Goal: Information Seeking & Learning: Learn about a topic

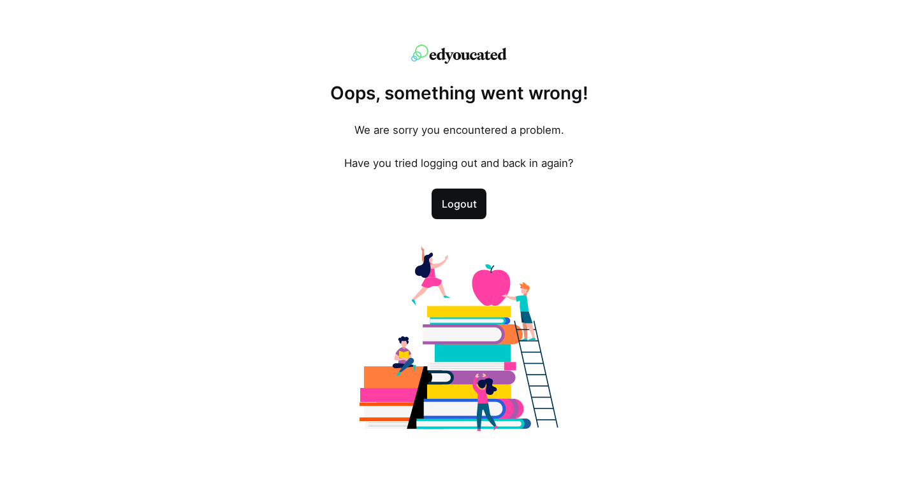
click at [467, 203] on span "Logout" at bounding box center [459, 203] width 40 height 15
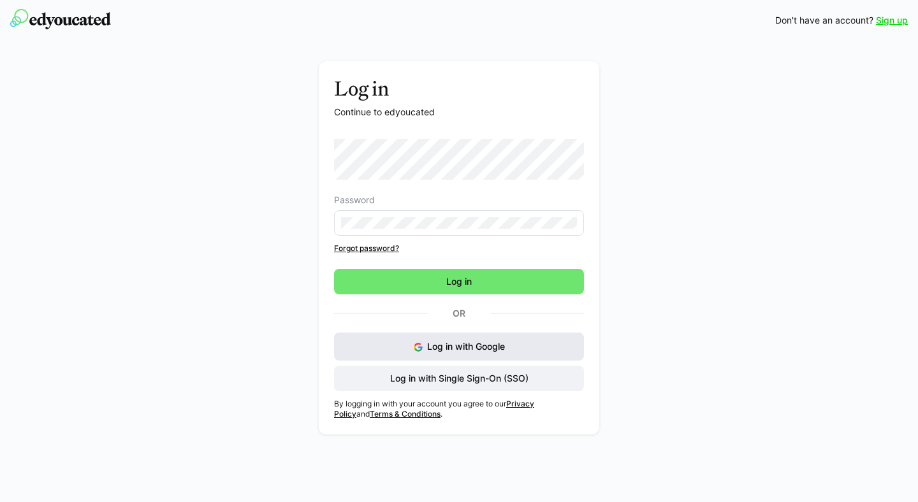
click at [454, 351] on span "Log in with Google" at bounding box center [466, 346] width 78 height 11
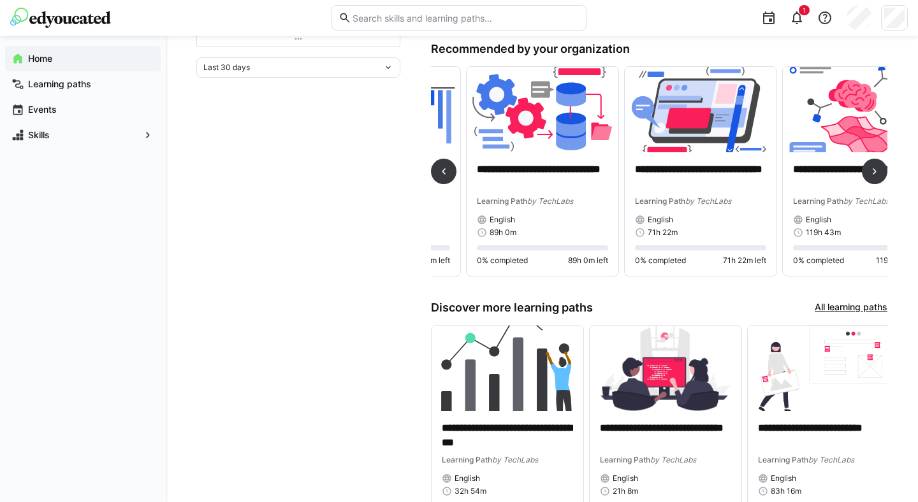
scroll to position [0, 329]
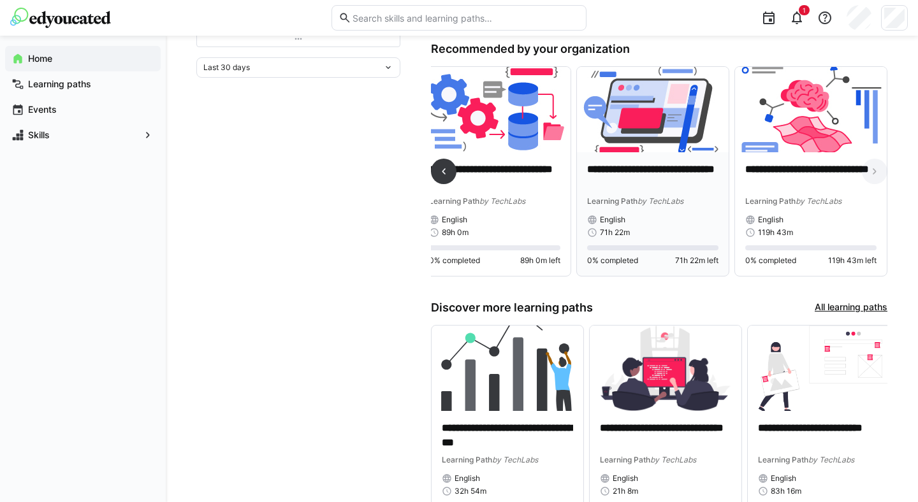
click at [641, 162] on div "**********" at bounding box center [653, 214] width 152 height 124
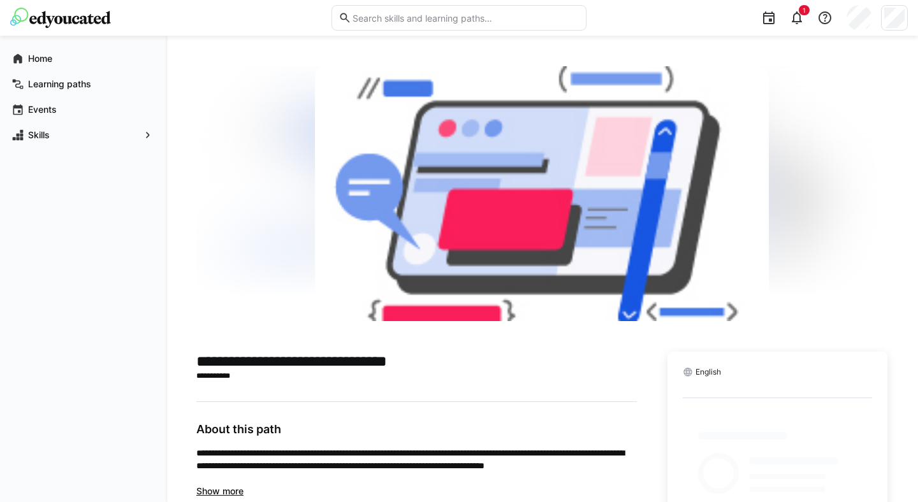
scroll to position [49, 0]
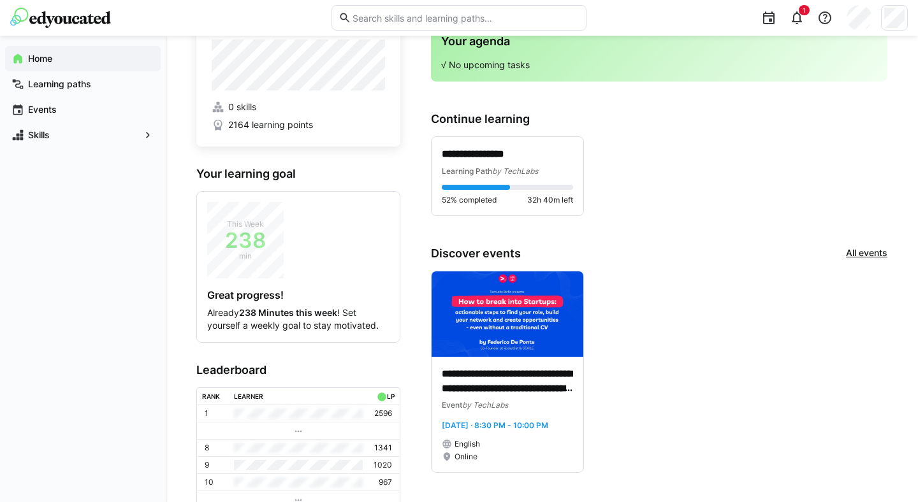
scroll to position [48, 0]
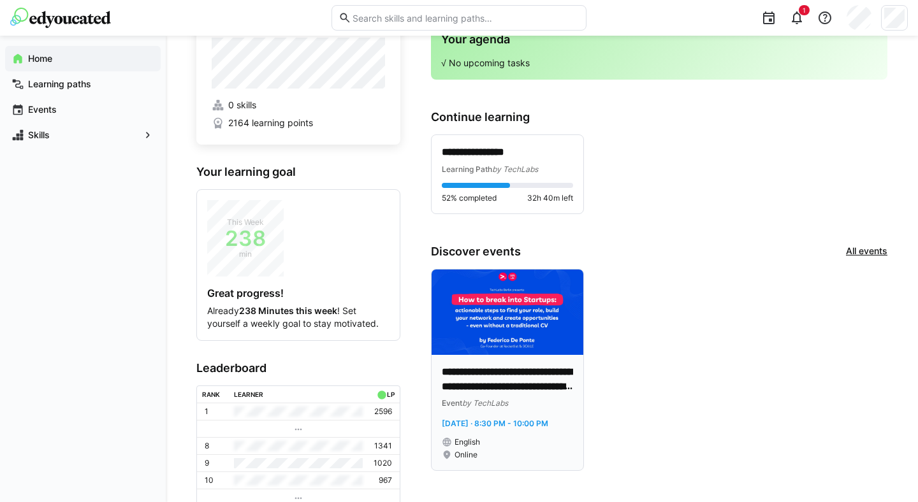
click at [488, 366] on p "**********" at bounding box center [507, 379] width 131 height 29
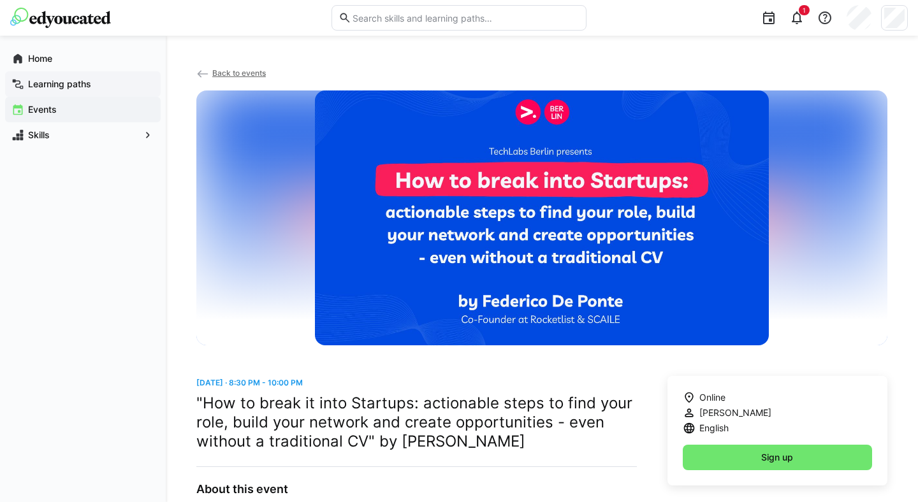
click at [0, 0] on app-navigation-label "Learning paths" at bounding box center [0, 0] width 0 height 0
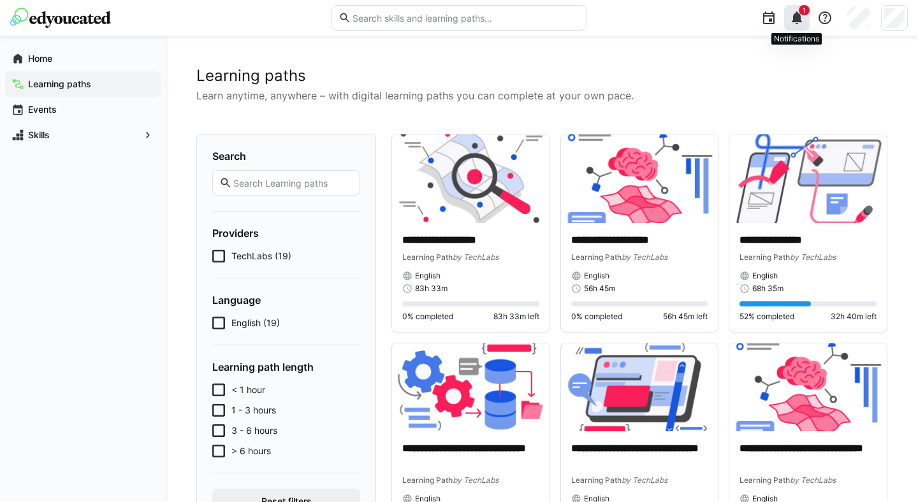
click at [802, 13] on span "1" at bounding box center [803, 10] width 3 height 8
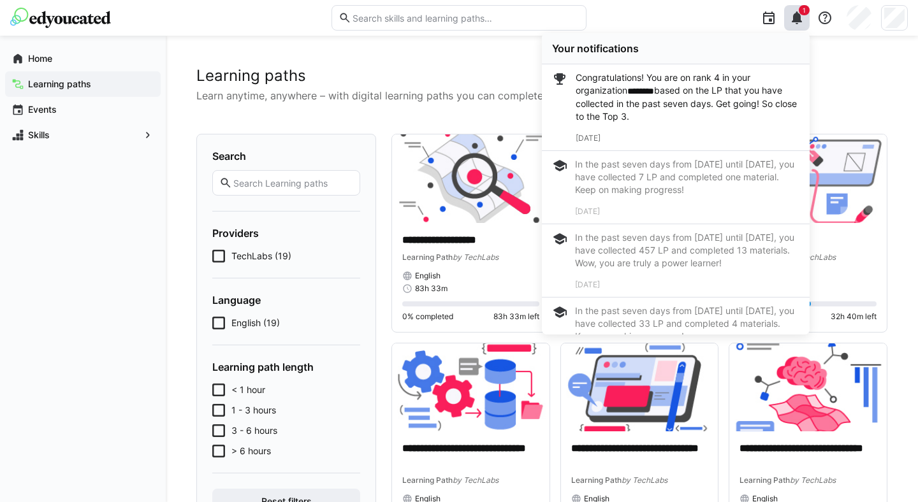
click at [668, 106] on p "Congratulations! You are on rank 4 in your organization ******** based on the L…" at bounding box center [688, 97] width 224 height 52
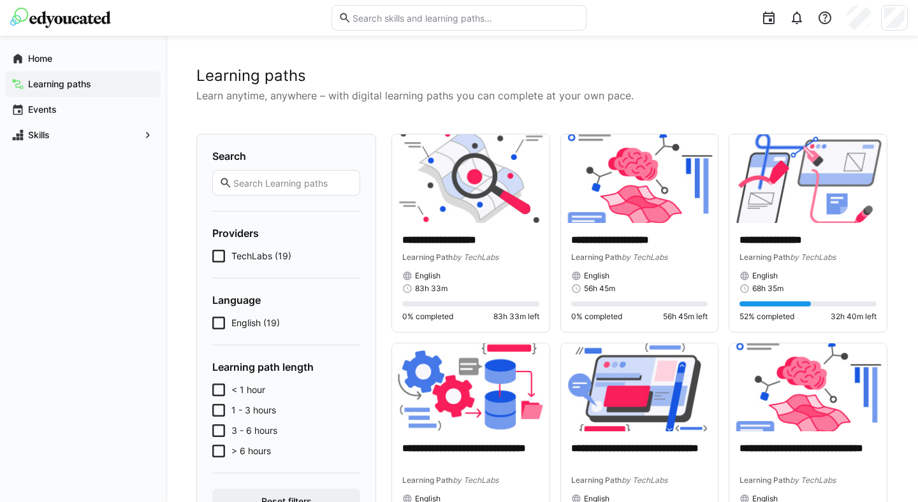
click at [57, 54] on span "Home" at bounding box center [90, 58] width 128 height 13
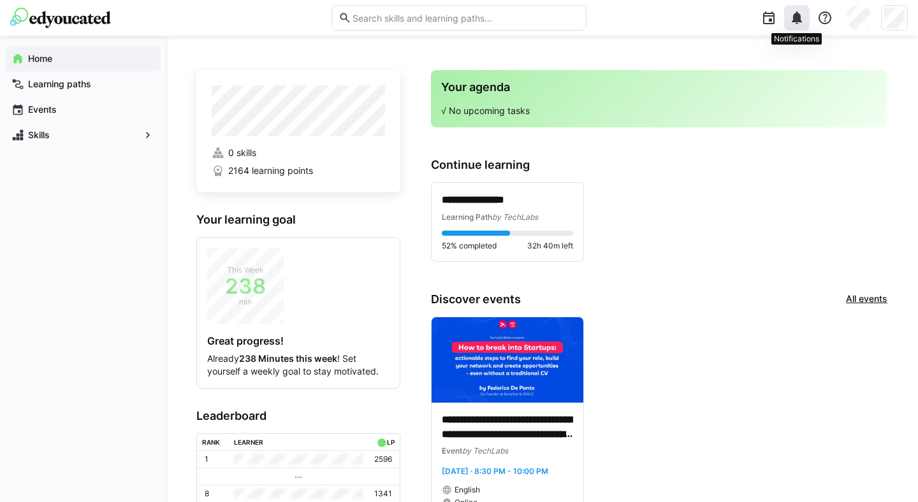
click at [804, 18] on div at bounding box center [796, 17] width 25 height 25
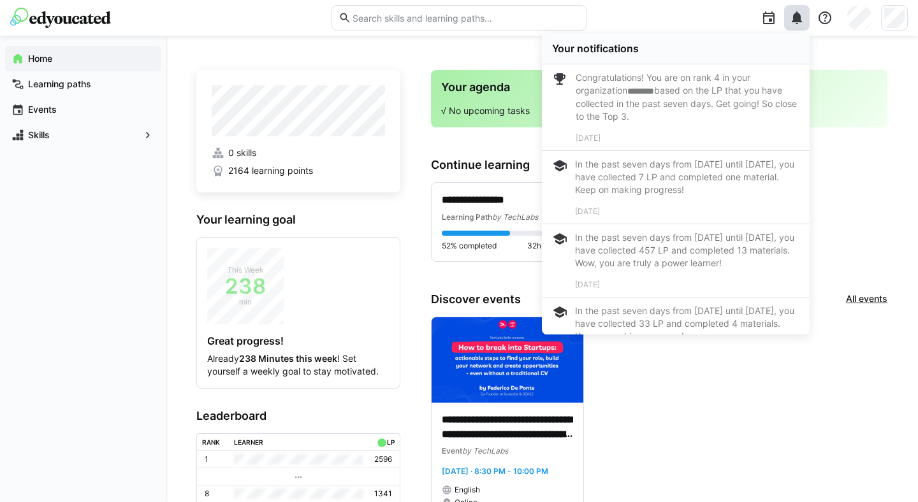
click at [841, 209] on div "**********" at bounding box center [659, 222] width 456 height 80
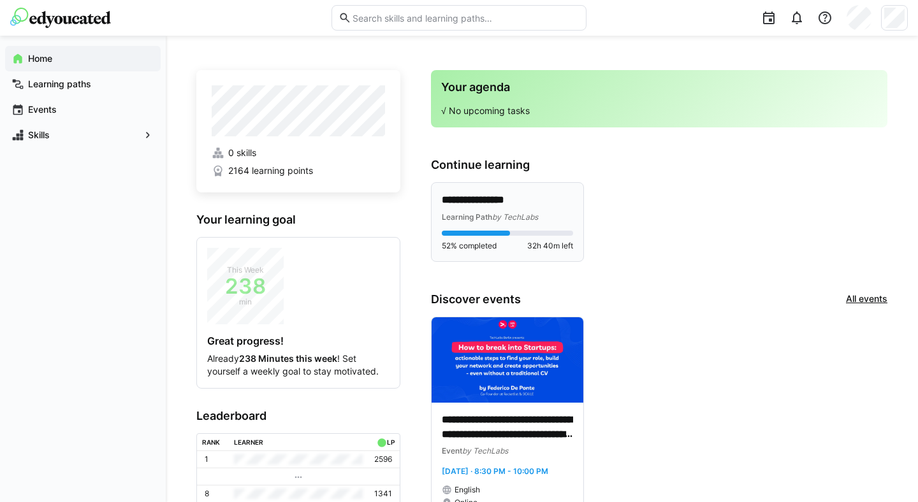
click at [525, 226] on div "**********" at bounding box center [507, 222] width 131 height 58
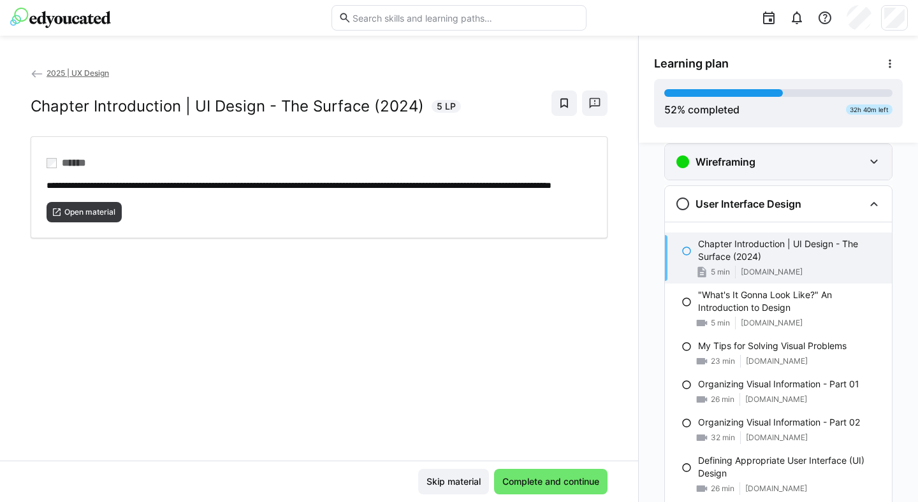
scroll to position [333, 0]
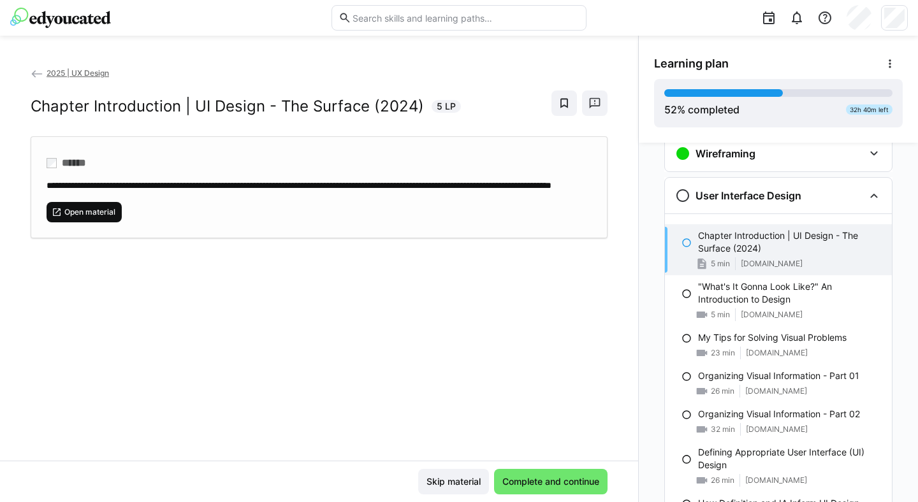
click at [69, 217] on span "Open material" at bounding box center [90, 212] width 54 height 10
click at [519, 478] on span "Complete and continue" at bounding box center [550, 481] width 101 height 13
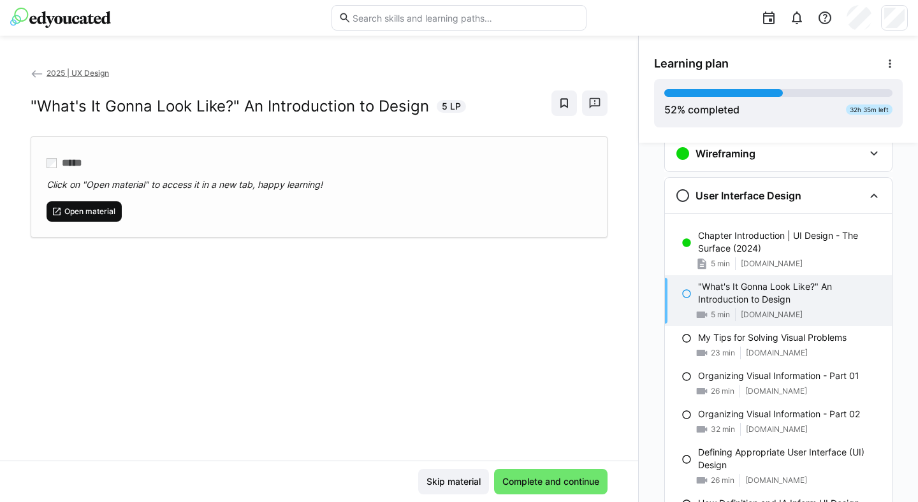
click at [81, 211] on span "Open material" at bounding box center [90, 211] width 54 height 10
click at [531, 485] on span "Complete and continue" at bounding box center [550, 481] width 101 height 13
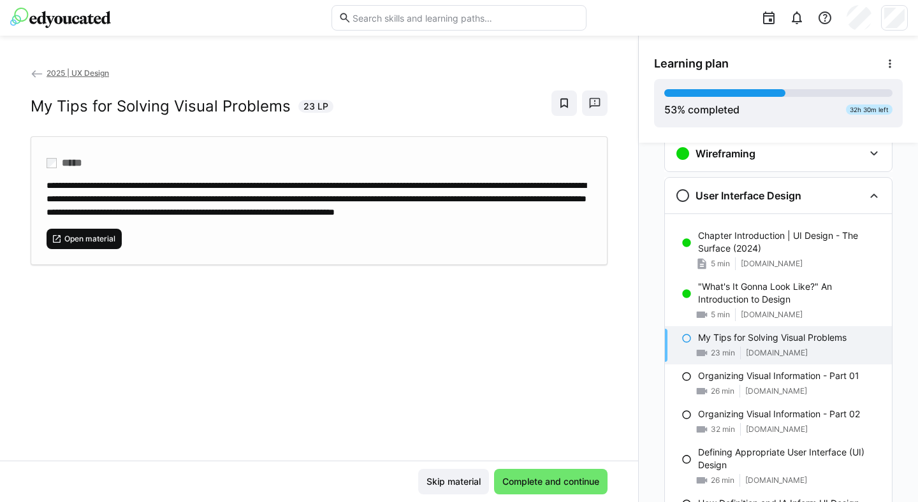
click at [106, 244] on span "Open material" at bounding box center [90, 239] width 54 height 10
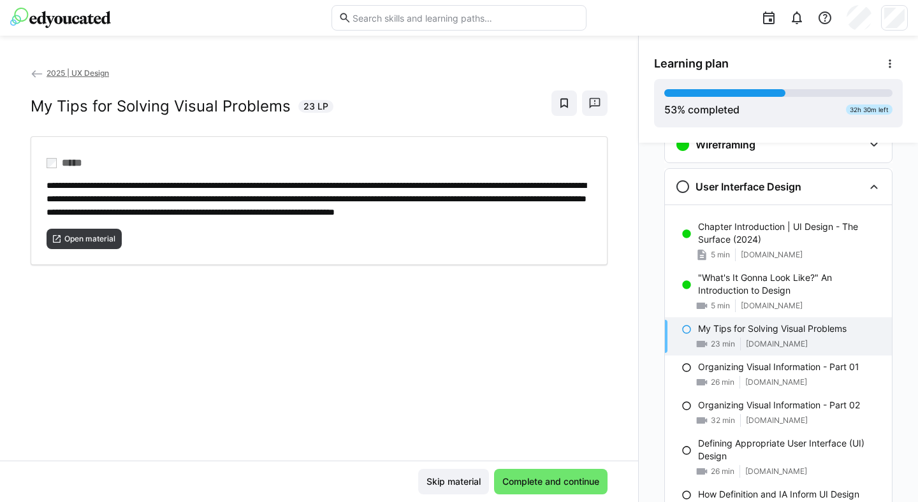
scroll to position [338, 0]
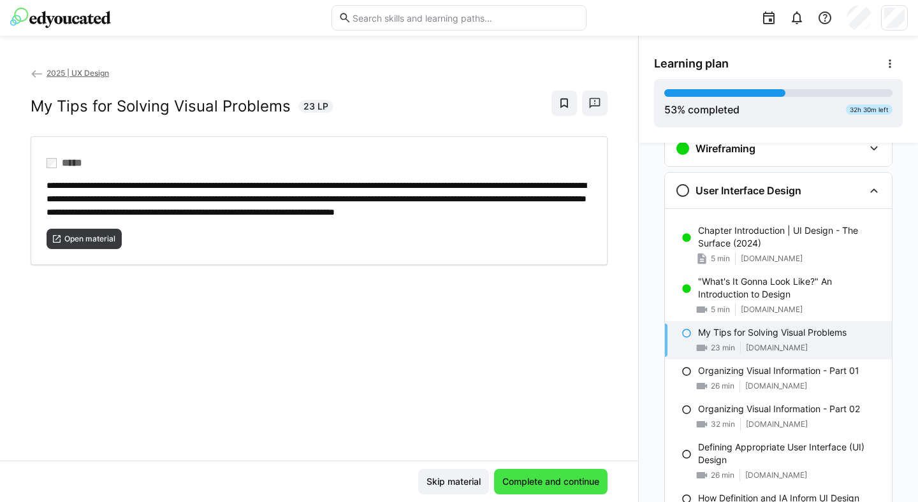
click at [534, 477] on span "Complete and continue" at bounding box center [550, 481] width 101 height 13
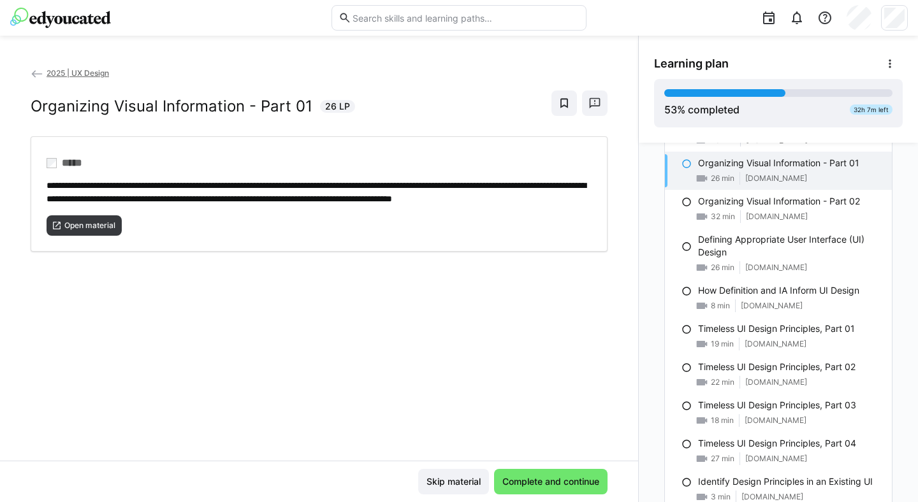
scroll to position [573, 0]
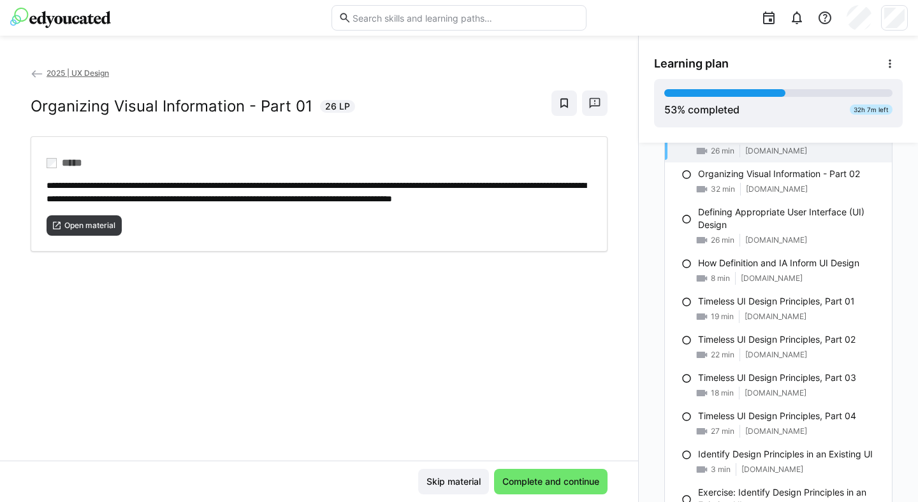
click at [74, 21] on img at bounding box center [60, 18] width 101 height 20
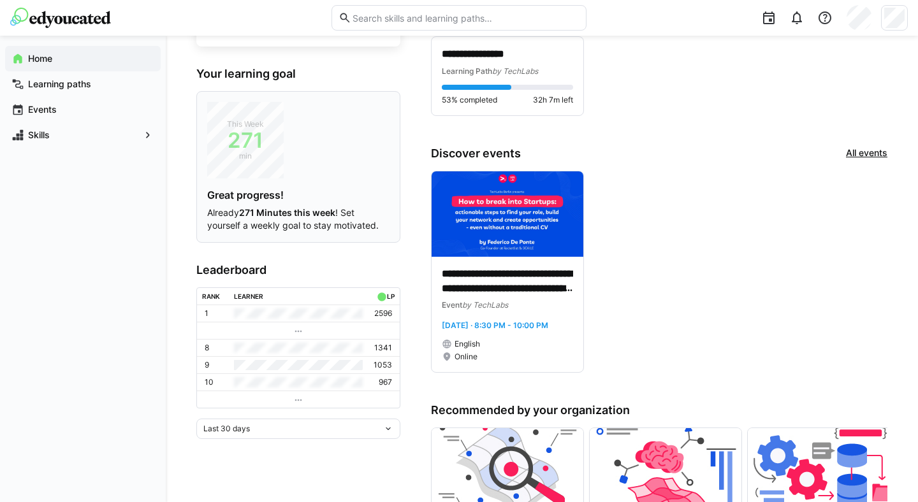
scroll to position [148, 0]
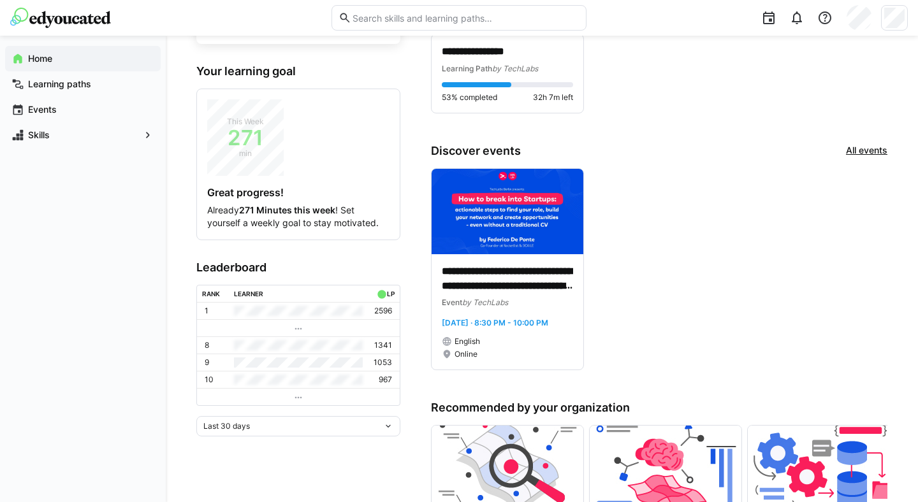
click at [272, 422] on div "Last 30 days" at bounding box center [293, 426] width 180 height 9
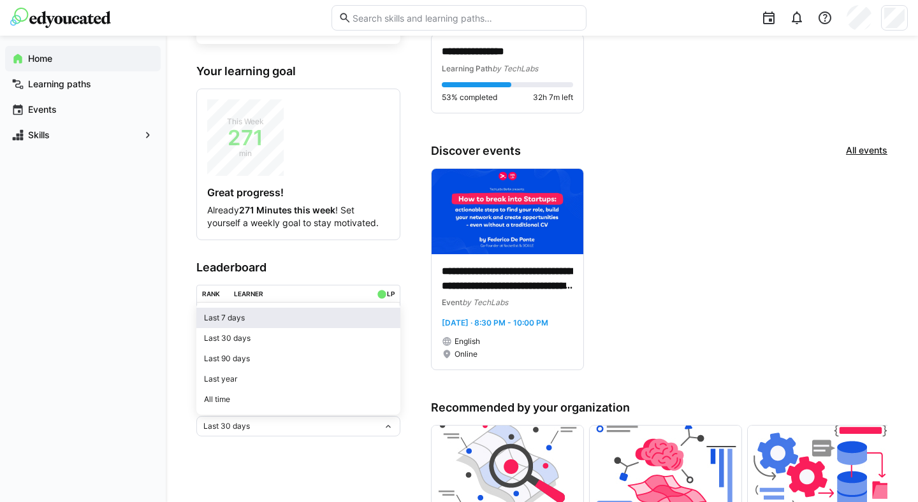
click at [251, 315] on div "Last 7 days" at bounding box center [298, 318] width 189 height 10
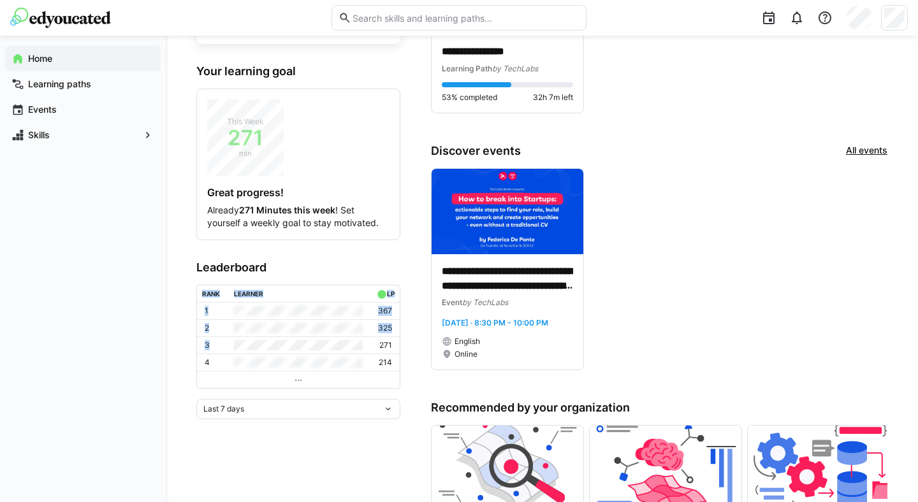
drag, startPoint x: 377, startPoint y: 342, endPoint x: 407, endPoint y: 340, distance: 30.0
click at [407, 340] on app-home-component "**********" at bounding box center [541, 420] width 691 height 996
click at [392, 341] on td "271" at bounding box center [384, 345] width 32 height 17
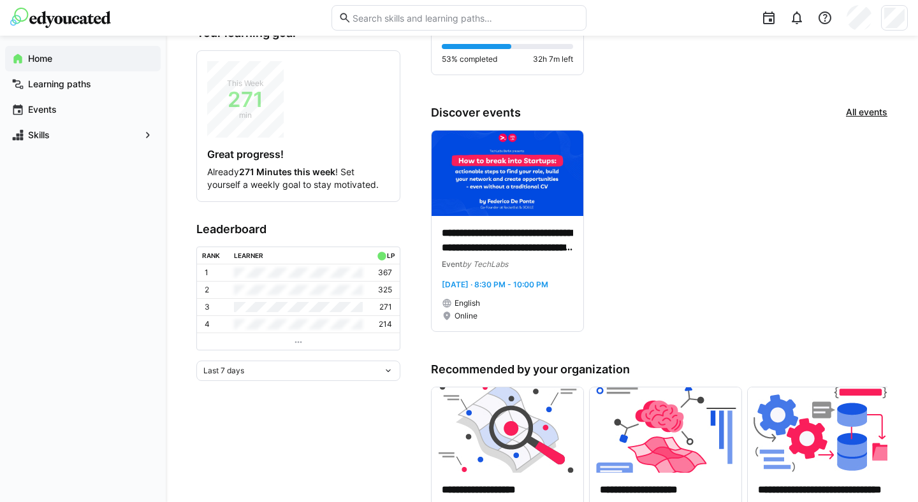
scroll to position [205, 0]
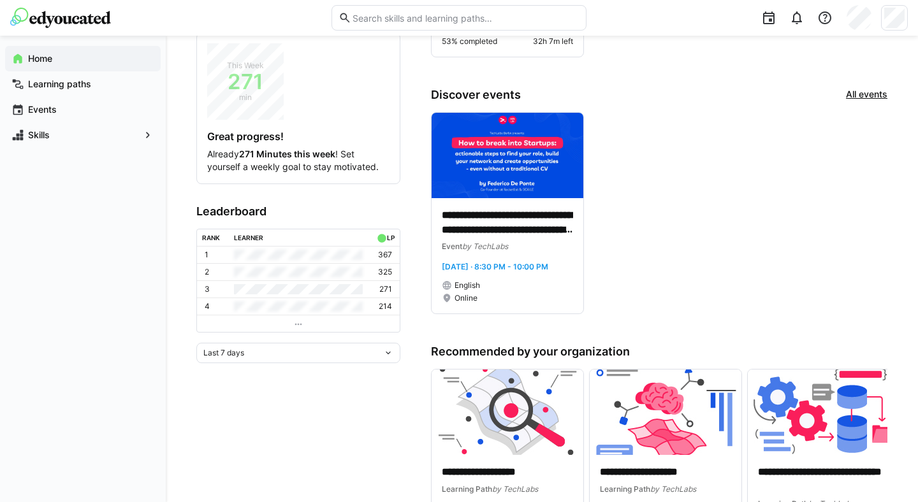
click at [256, 349] on div "Last 7 days" at bounding box center [293, 353] width 180 height 9
click at [224, 396] on div "Last 30 days" at bounding box center [298, 400] width 189 height 10
click at [240, 369] on span "Last 30 days" at bounding box center [226, 370] width 47 height 10
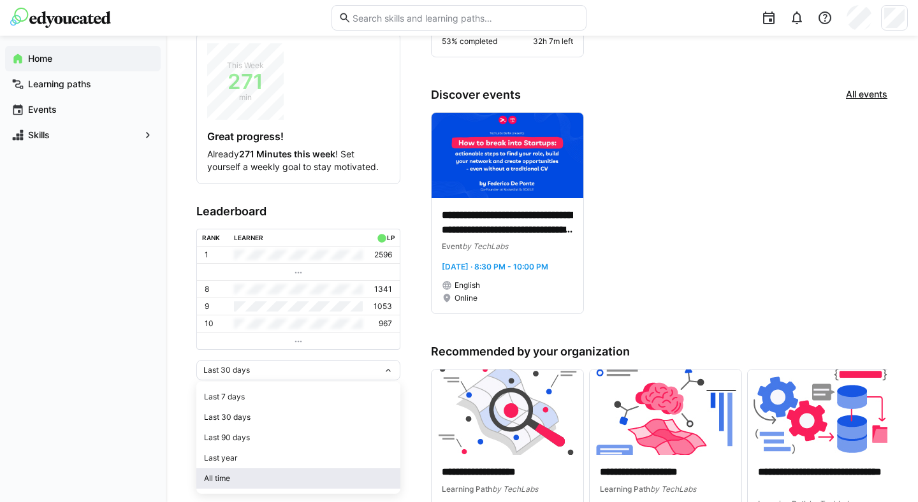
click at [229, 475] on div "All time" at bounding box center [298, 479] width 189 height 10
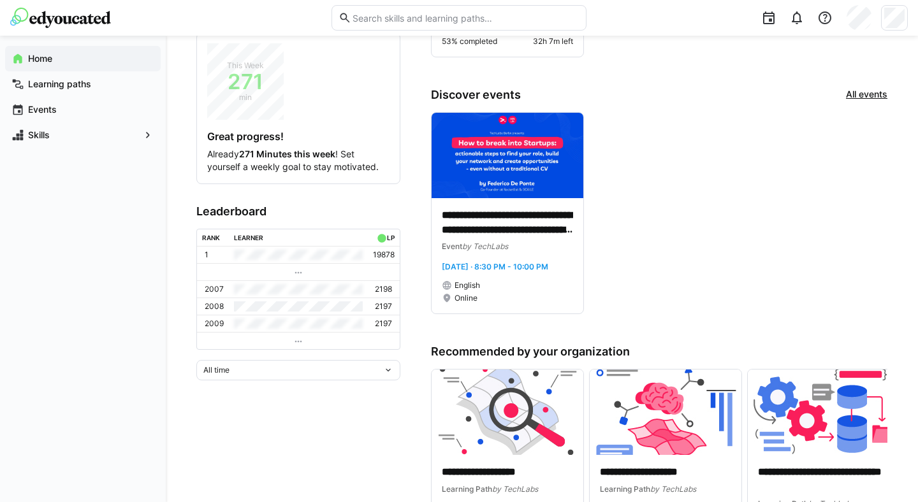
click at [273, 365] on div "All time" at bounding box center [298, 370] width 204 height 20
click at [242, 393] on div "Last 7 days" at bounding box center [298, 397] width 189 height 10
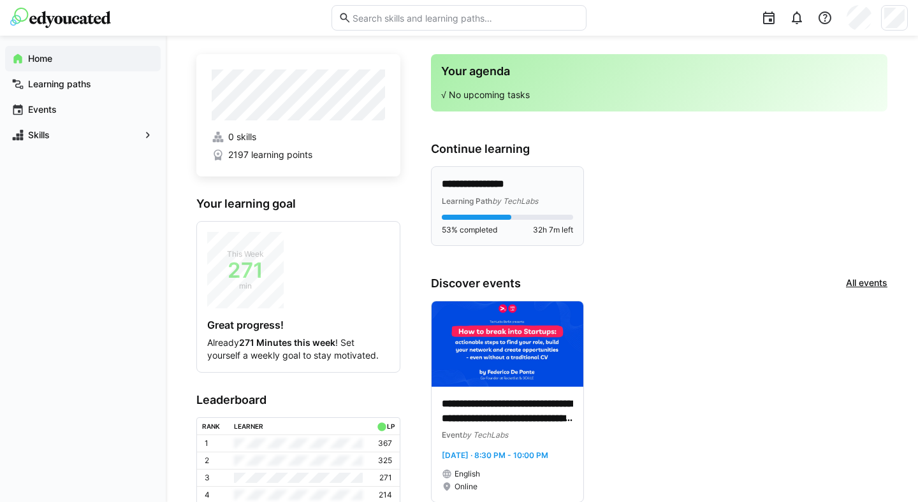
scroll to position [0, 0]
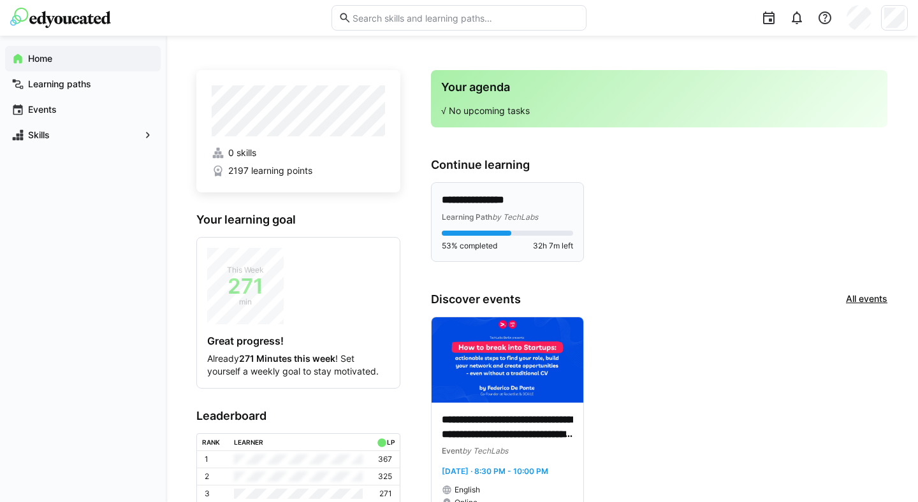
click at [509, 199] on p "**********" at bounding box center [507, 200] width 131 height 15
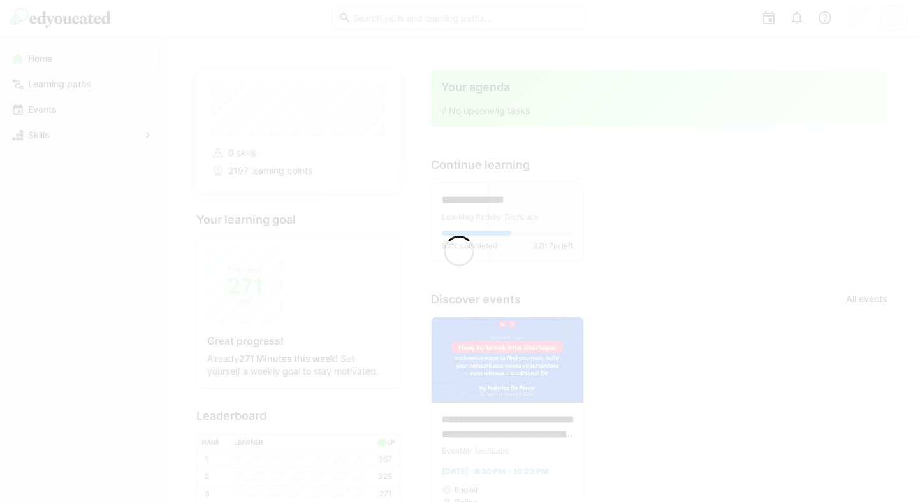
click at [509, 199] on div at bounding box center [459, 251] width 918 height 502
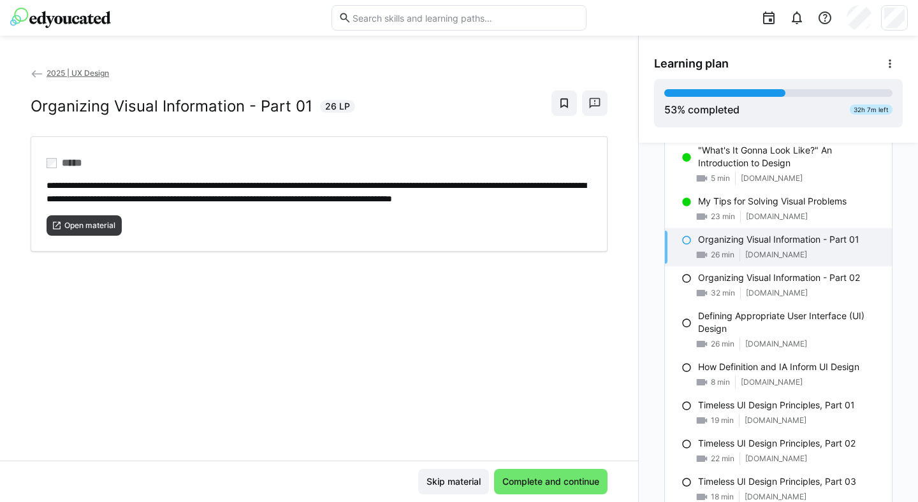
scroll to position [471, 0]
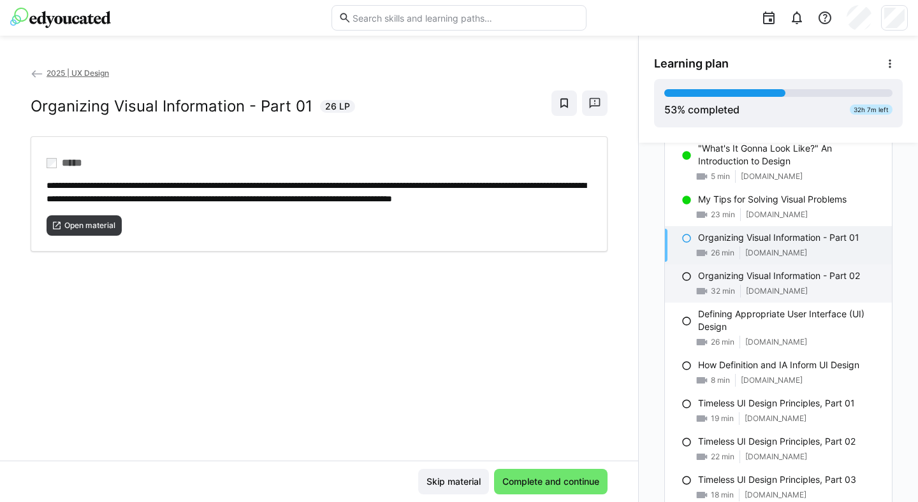
click at [771, 284] on div "Organizing Visual Information - Part 02 32 min [DOMAIN_NAME]" at bounding box center [778, 283] width 227 height 38
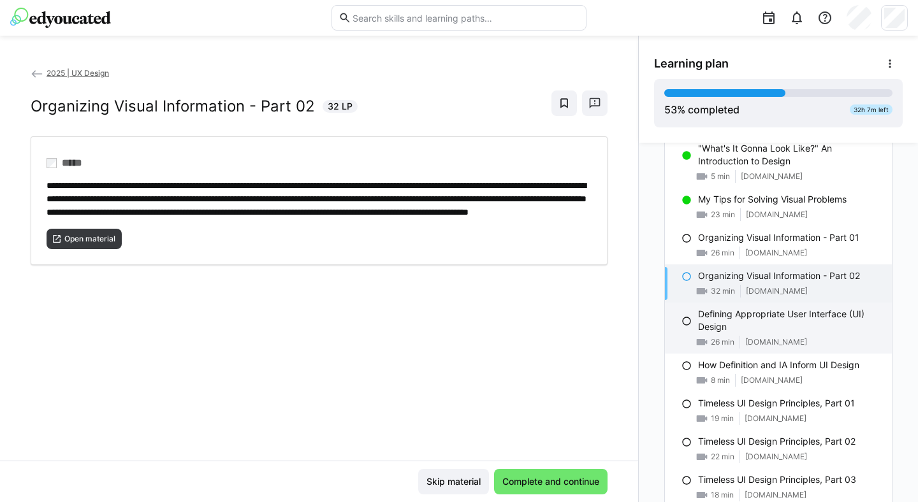
click at [772, 333] on p "Defining Appropriate User Interface (UI) Design" at bounding box center [790, 320] width 184 height 25
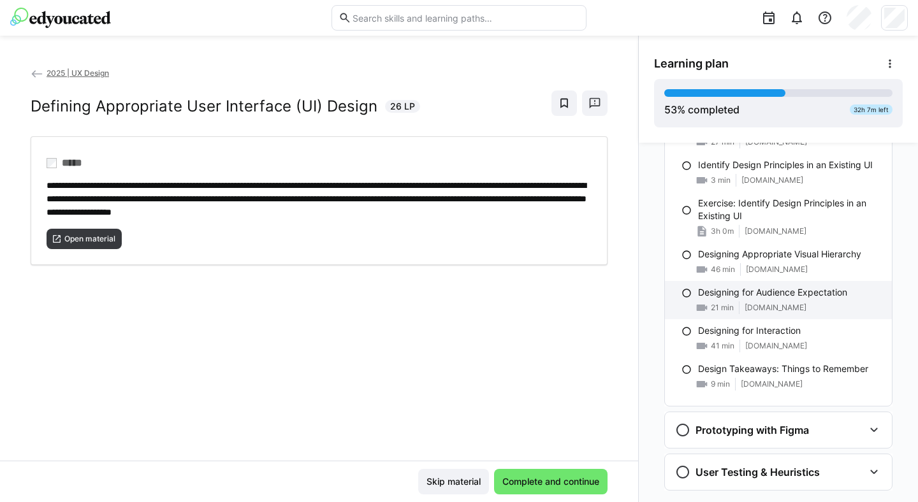
scroll to position [864, 0]
